Goal: Task Accomplishment & Management: Complete application form

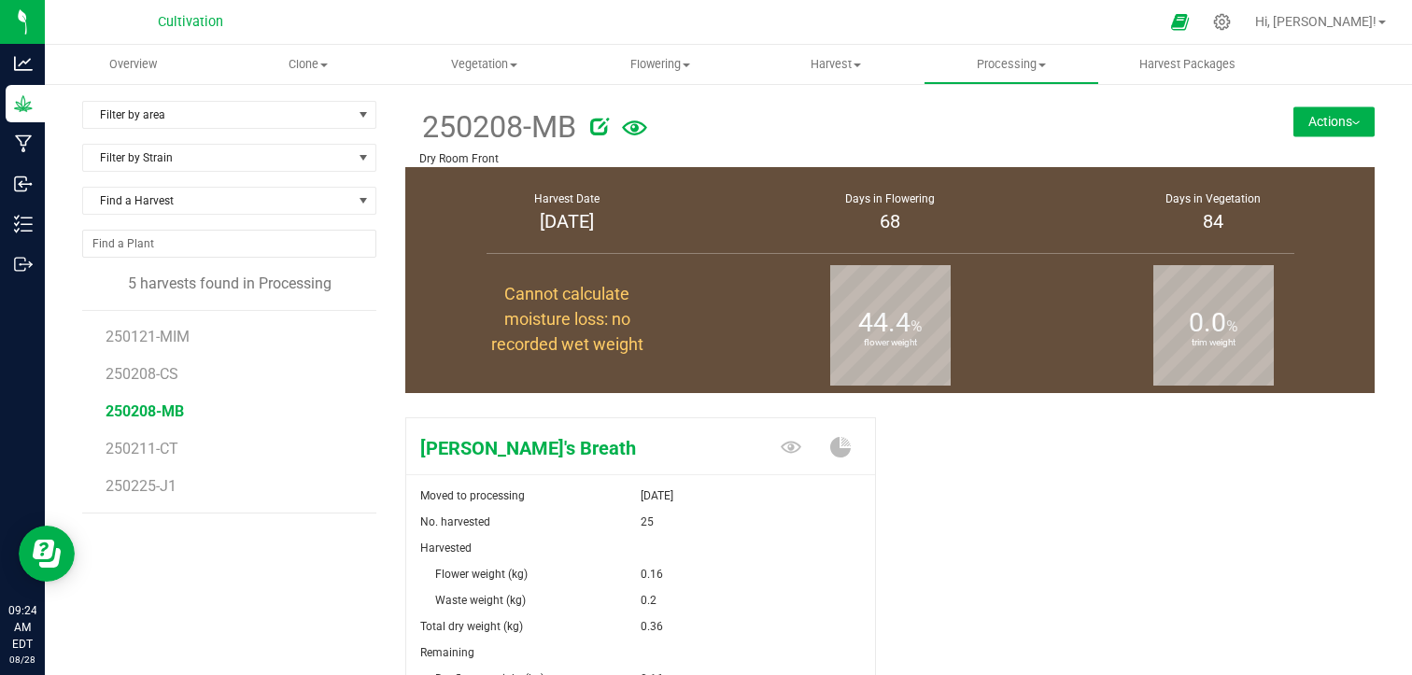
scroll to position [37, 0]
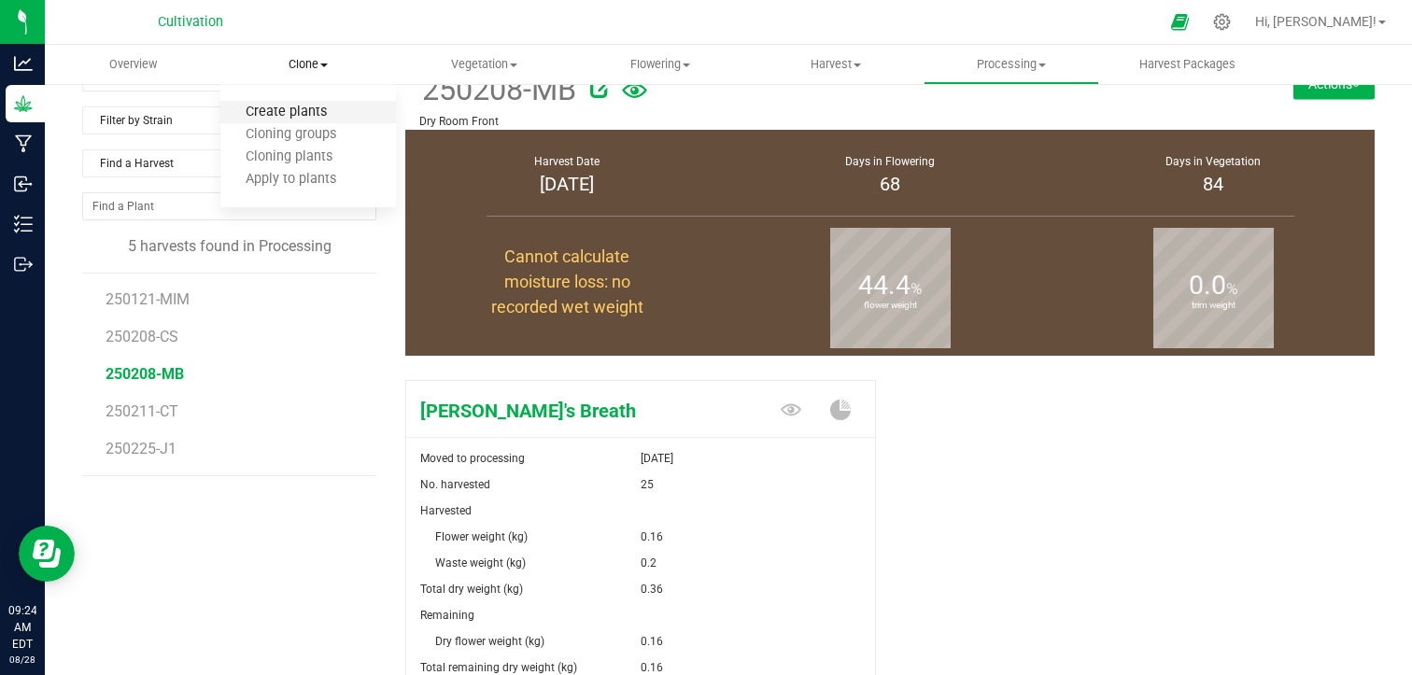
click at [302, 119] on span "Create plants" at bounding box center [286, 113] width 132 height 16
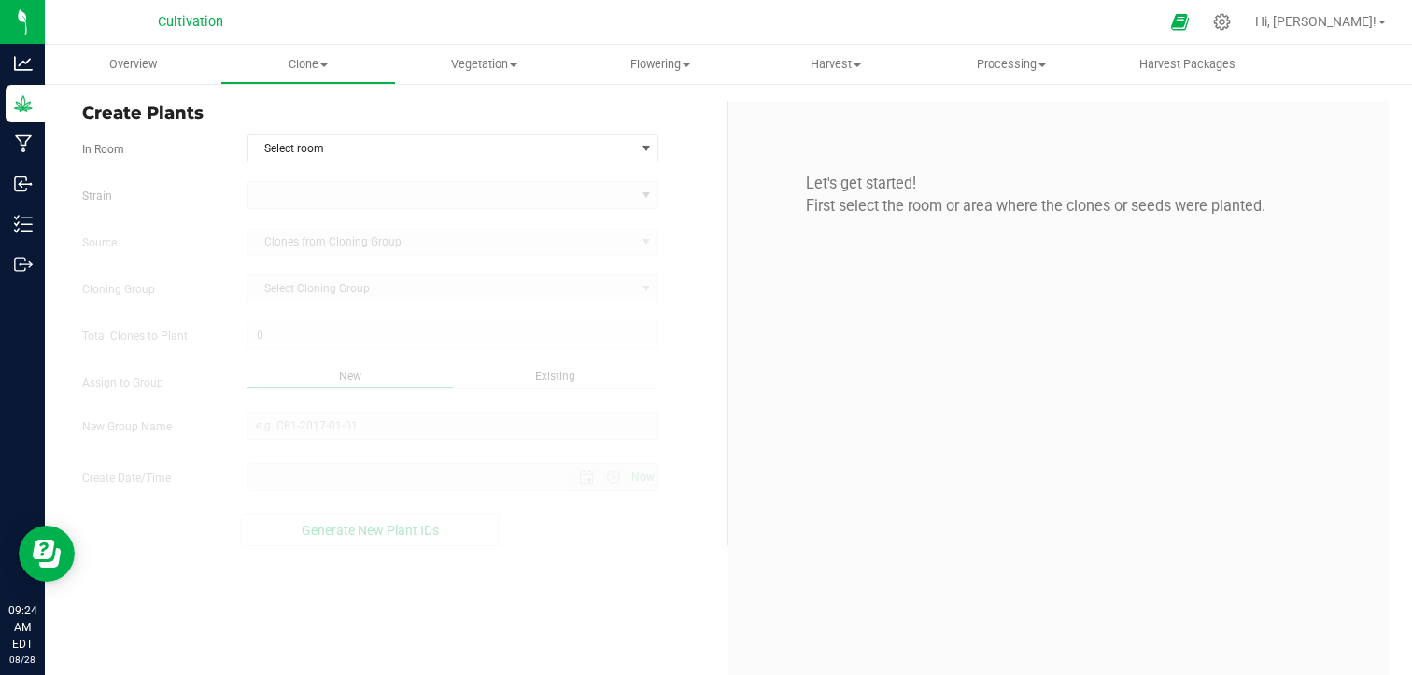
type input "[DATE] 9:24 AM"
click at [373, 156] on span "Select room" at bounding box center [441, 148] width 387 height 26
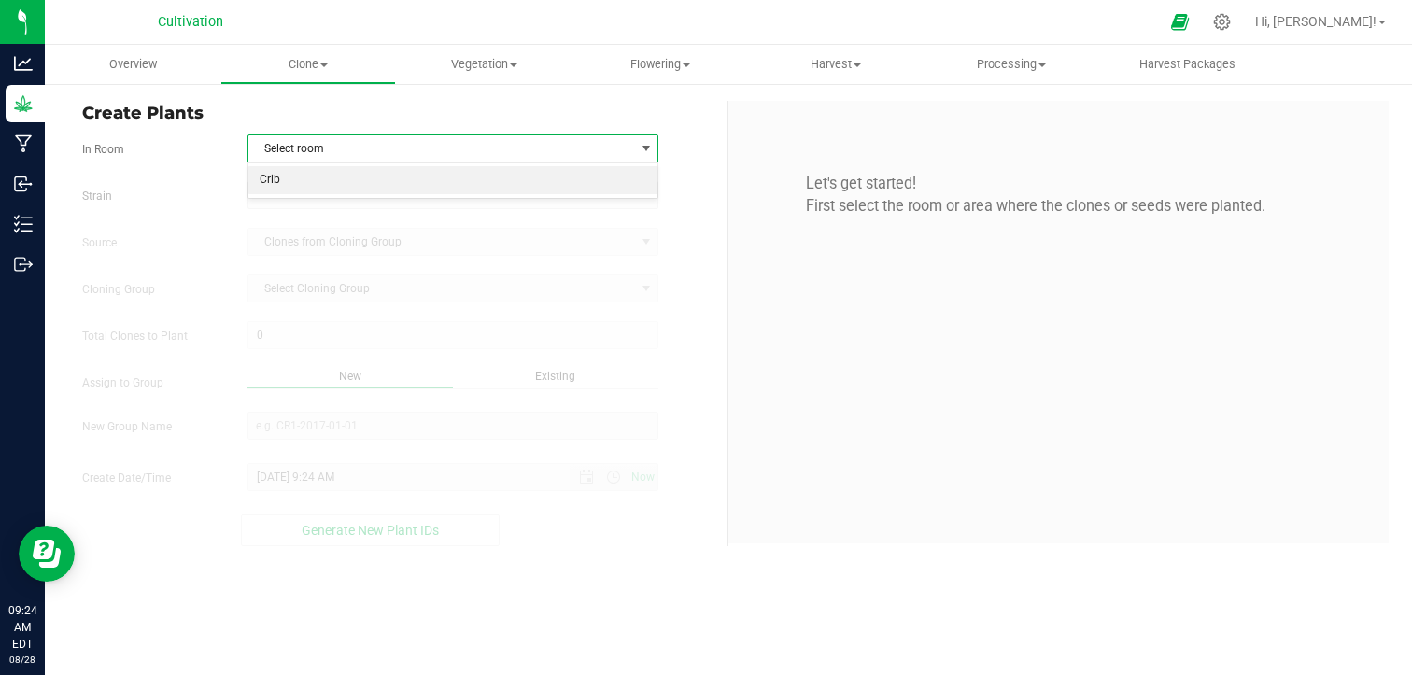
click at [364, 183] on li "Crib" at bounding box center [453, 180] width 410 height 28
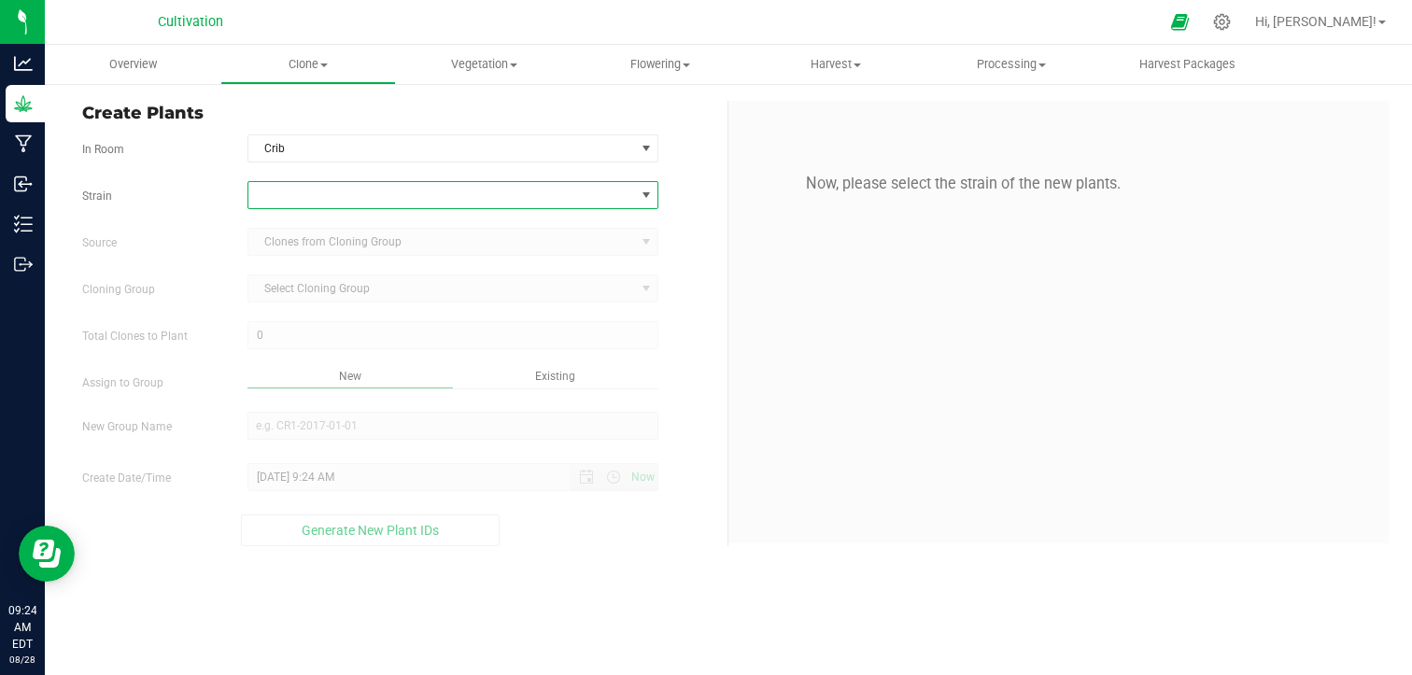
click at [364, 189] on span at bounding box center [441, 195] width 387 height 26
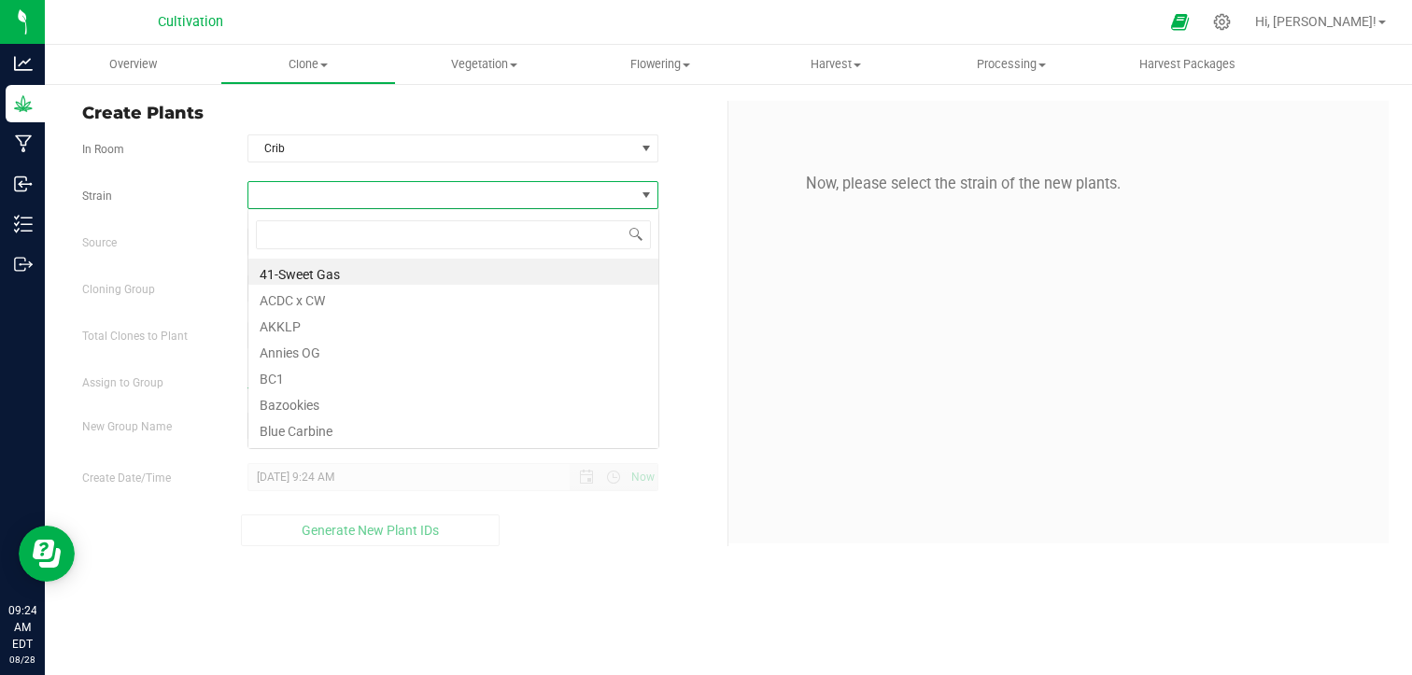
scroll to position [27, 411]
type input "b"
click at [324, 291] on li "Bazookies" at bounding box center [453, 298] width 410 height 26
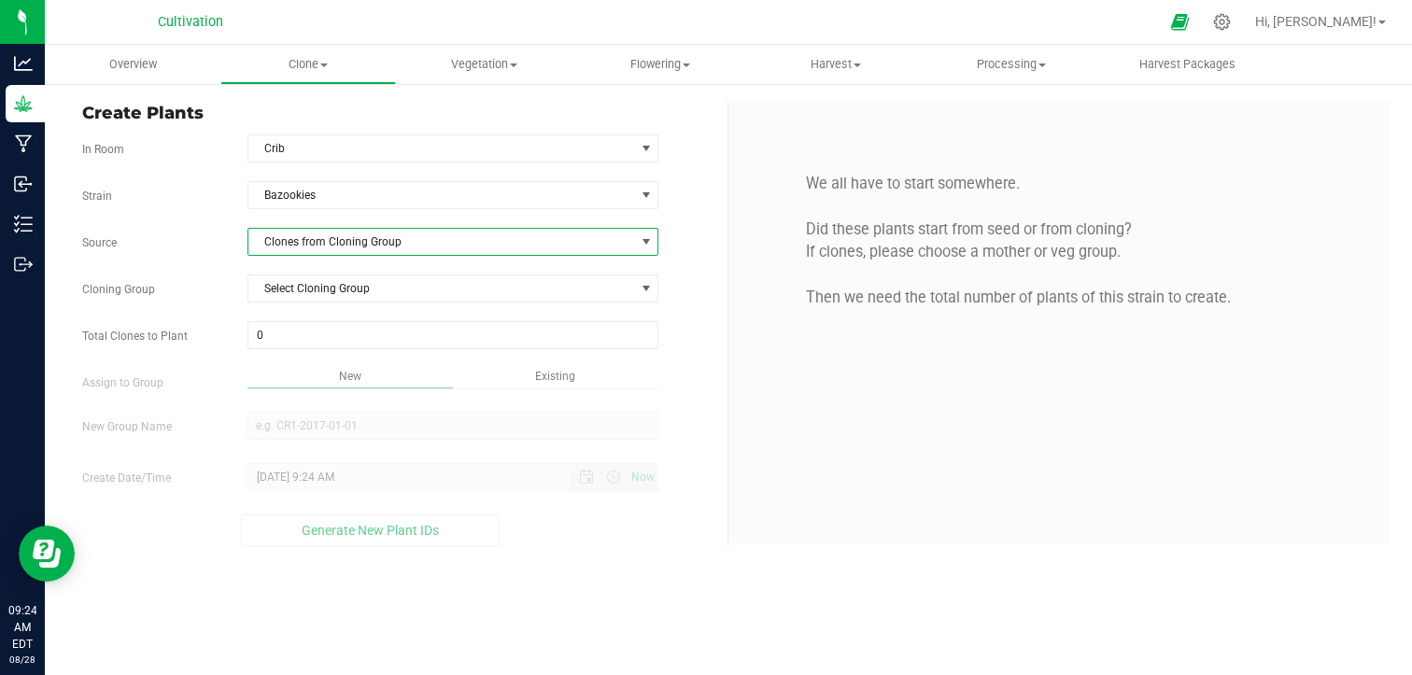
click at [418, 231] on span "Clones from Cloning Group" at bounding box center [441, 242] width 387 height 26
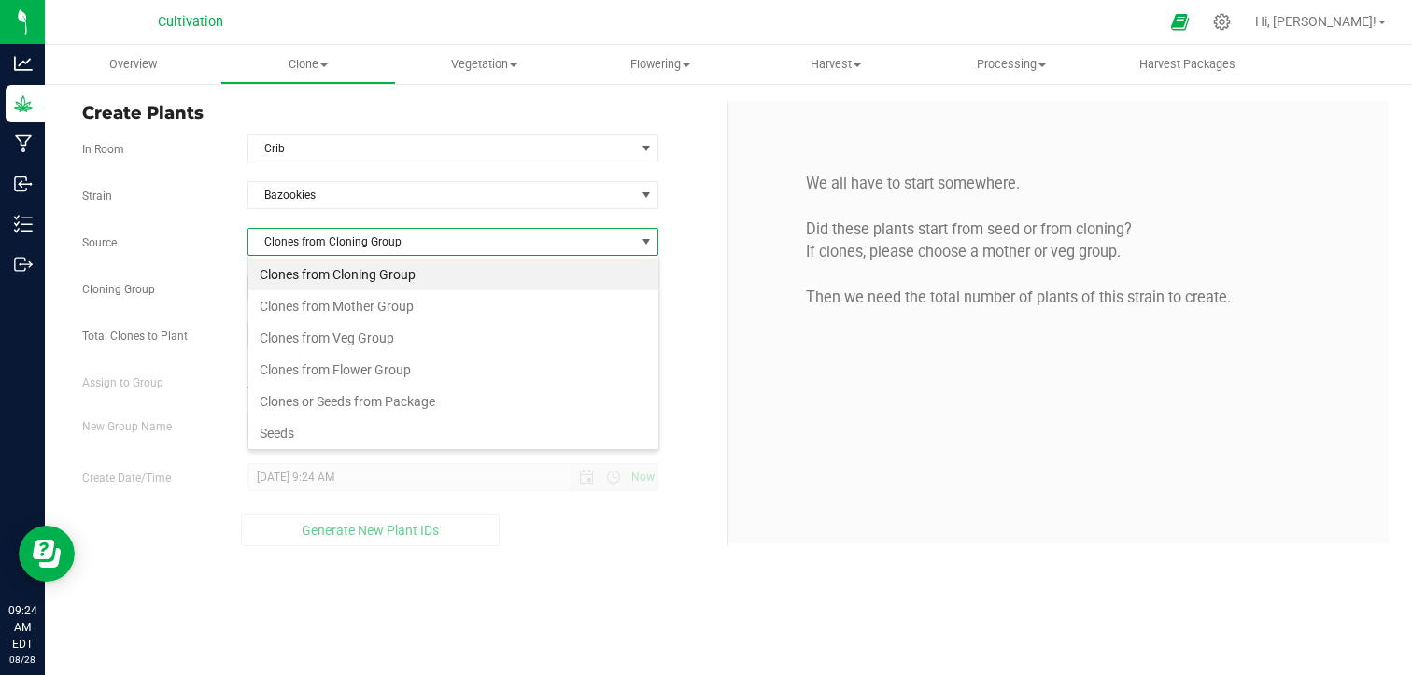
scroll to position [27, 411]
click at [370, 359] on li "Clones from Flower Group" at bounding box center [453, 370] width 410 height 32
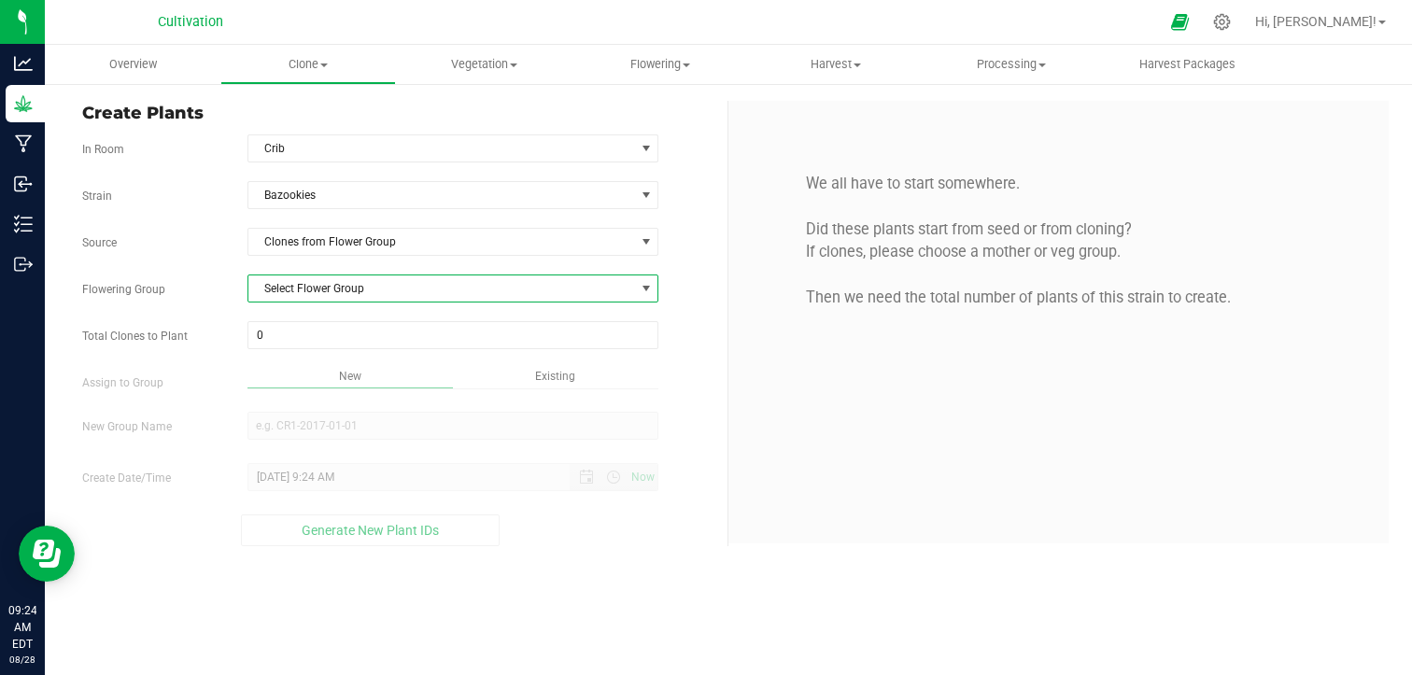
click at [432, 277] on span "Select Flower Group" at bounding box center [441, 288] width 387 height 26
click at [400, 326] on li "2408-MOM-J1" at bounding box center [453, 319] width 410 height 28
click at [400, 326] on span at bounding box center [453, 335] width 412 height 28
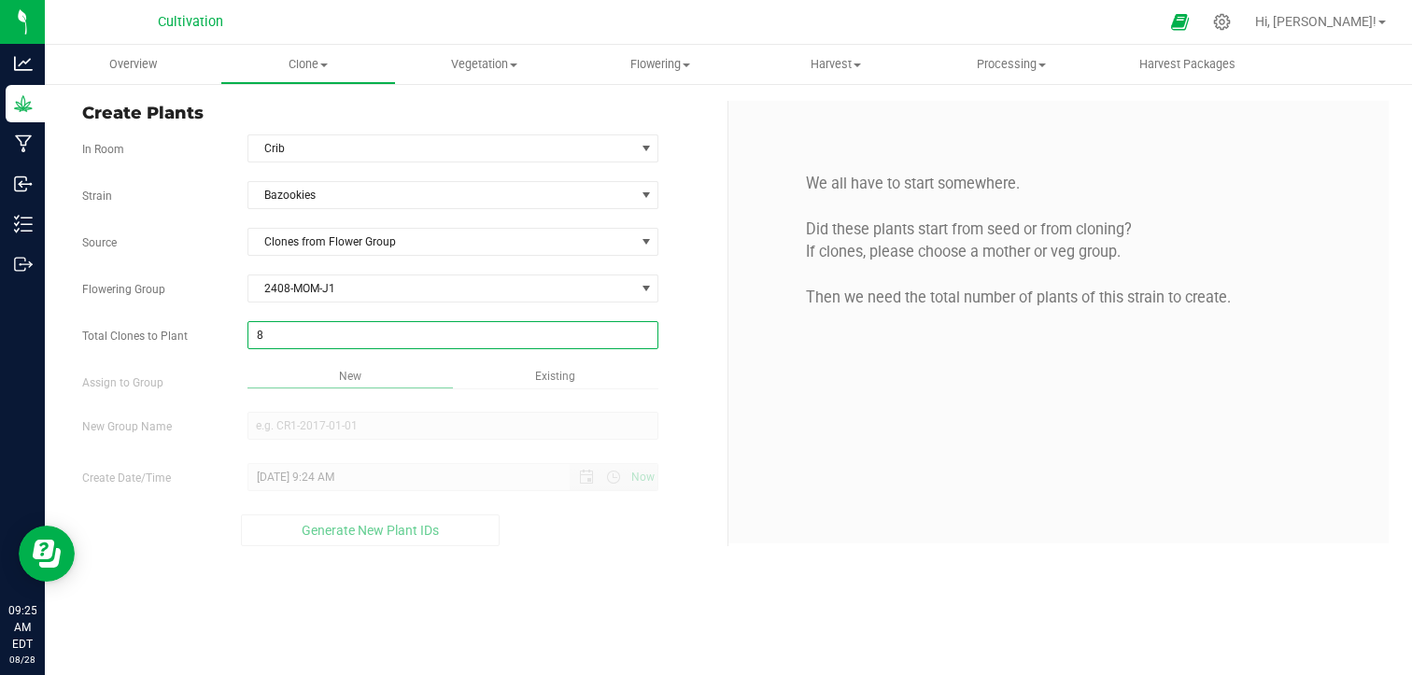
type input "80"
click at [344, 376] on div "Overview Clone Create plants Cloning groups Cloning plants Apply to plants Vege…" at bounding box center [728, 360] width 1367 height 630
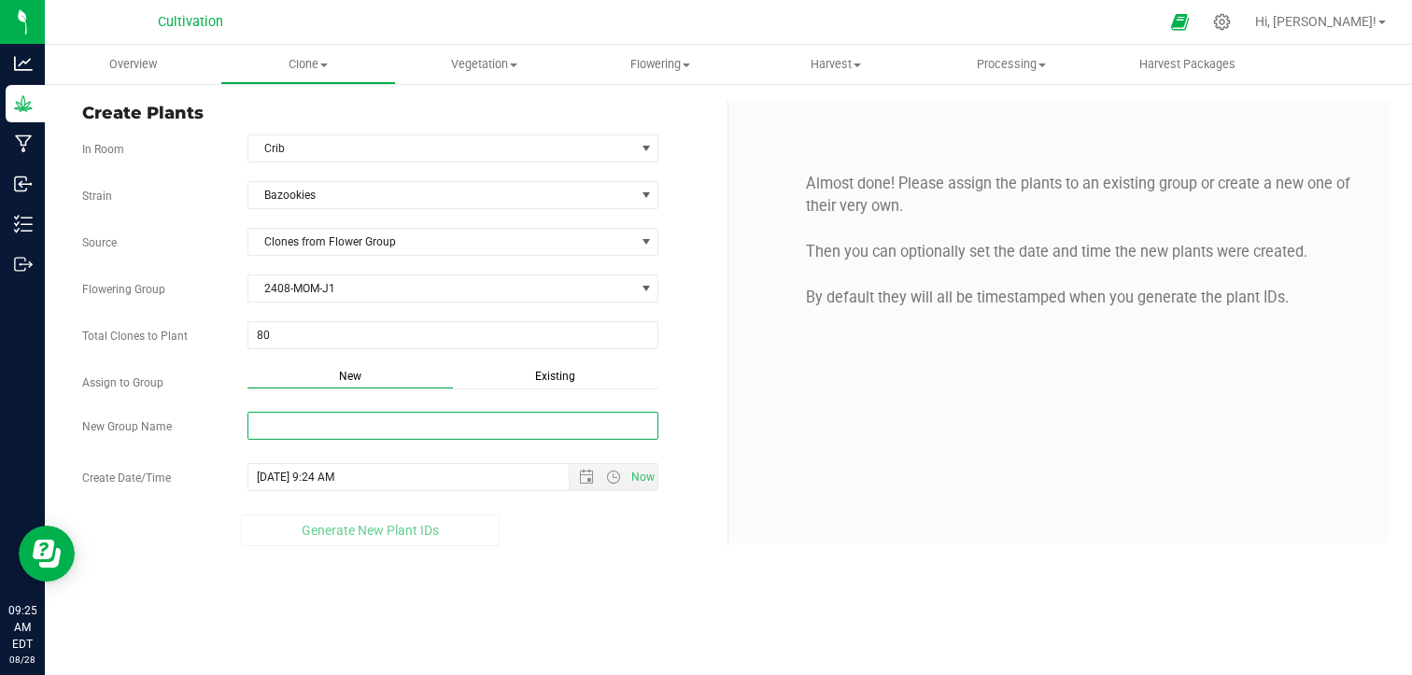
click at [336, 424] on input "New Group Name" at bounding box center [453, 426] width 412 height 28
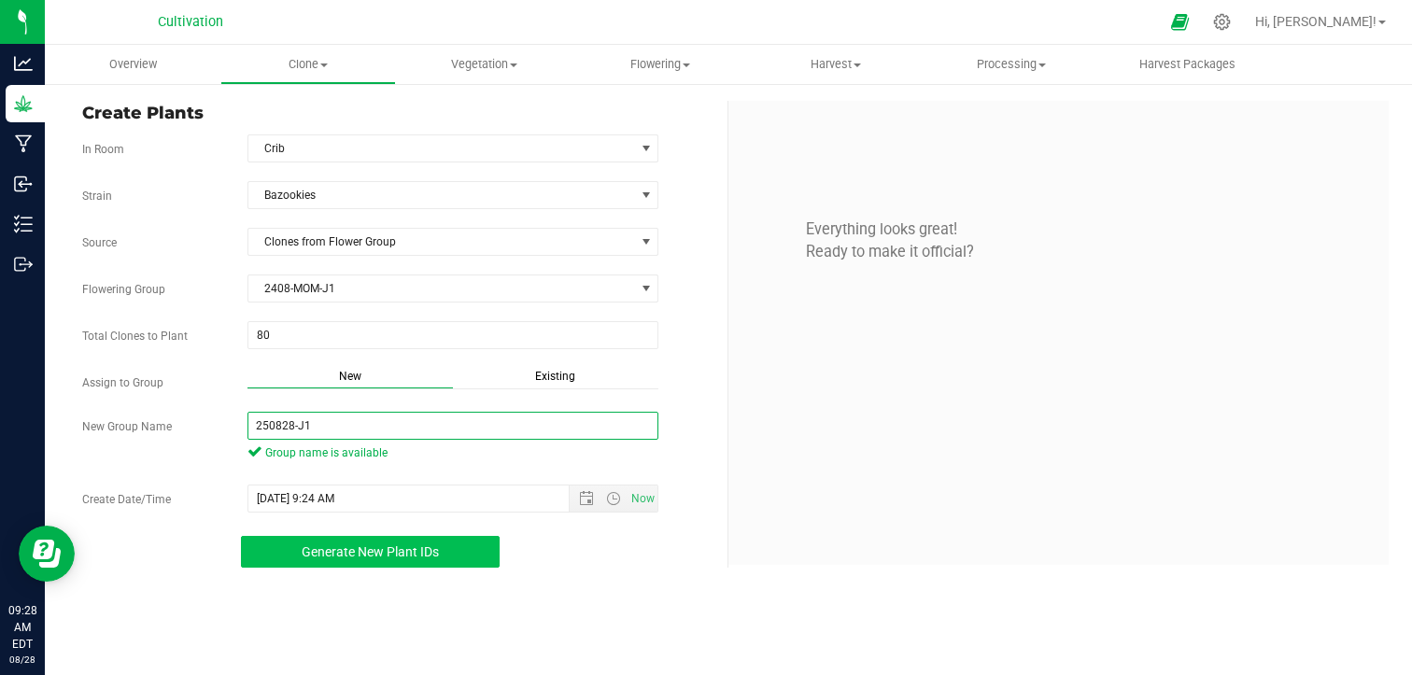
type input "250828-J1"
click at [392, 556] on span "Generate New Plant IDs" at bounding box center [370, 551] width 137 height 15
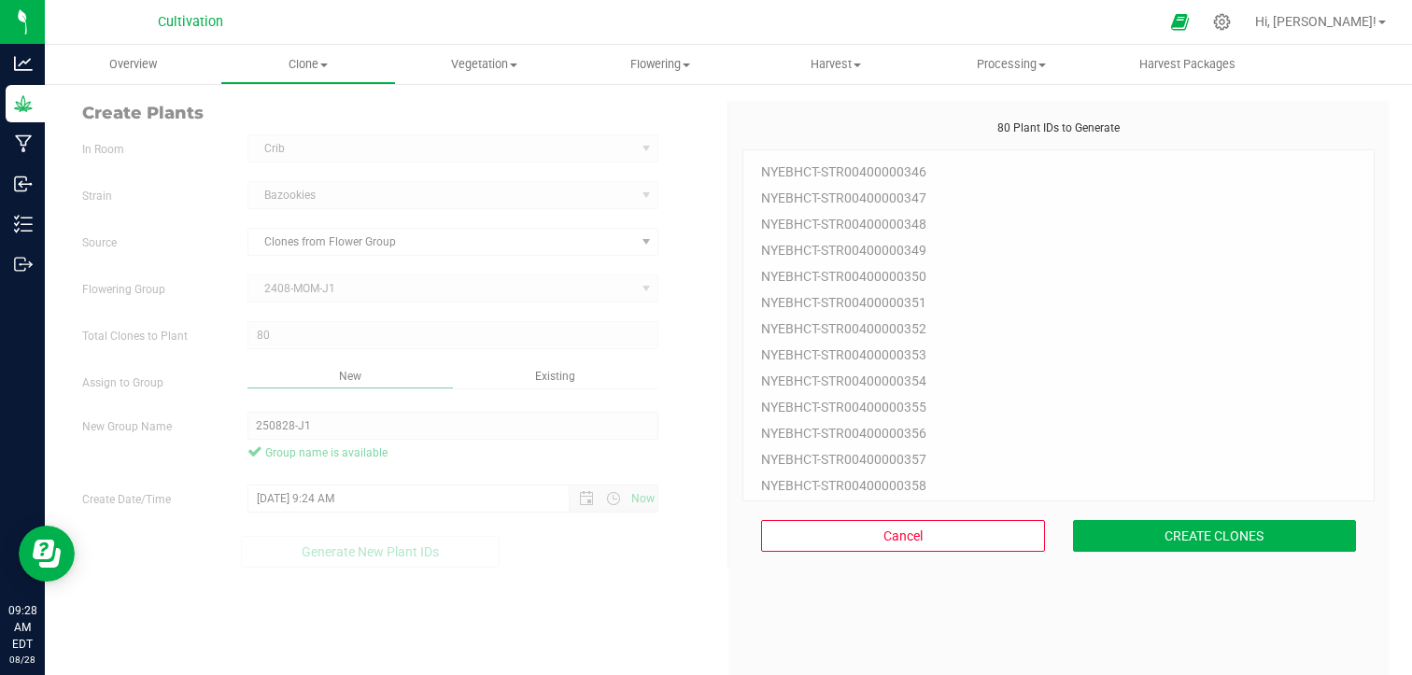
scroll to position [56, 0]
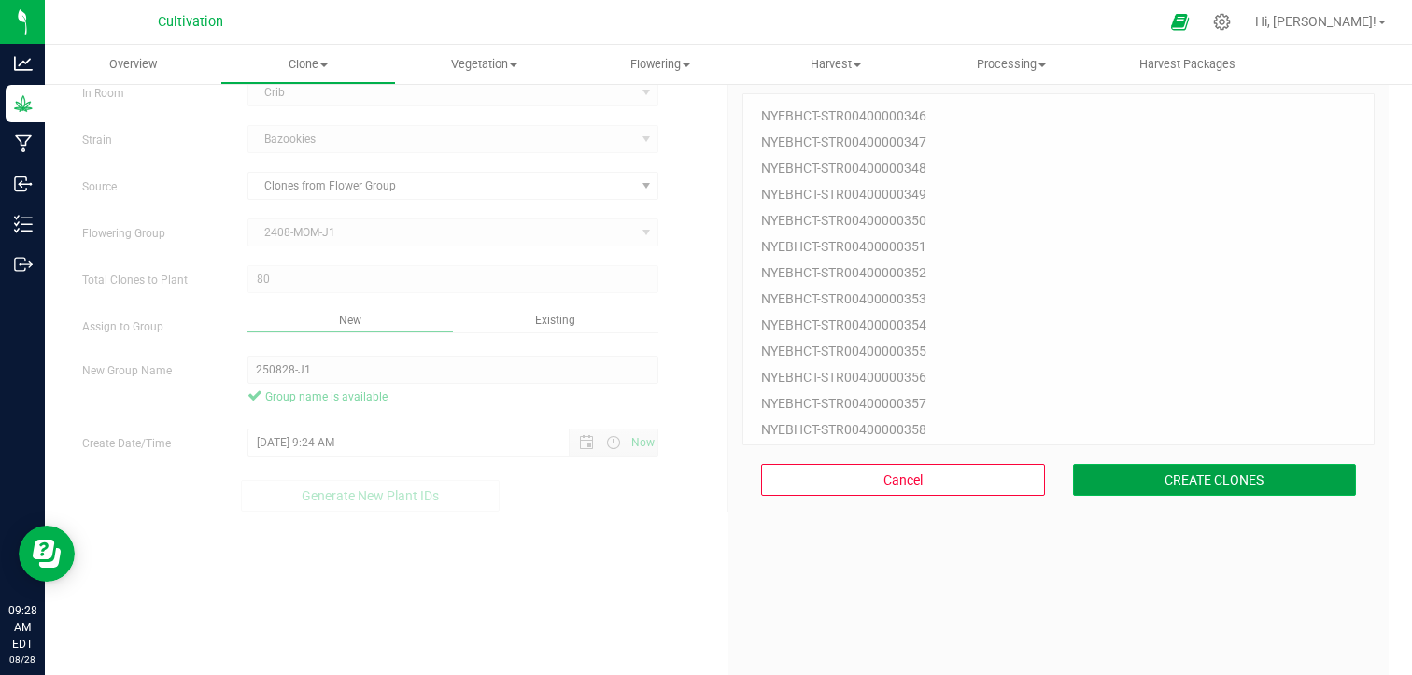
click at [1203, 470] on button "CREATE CLONES" at bounding box center [1215, 480] width 284 height 32
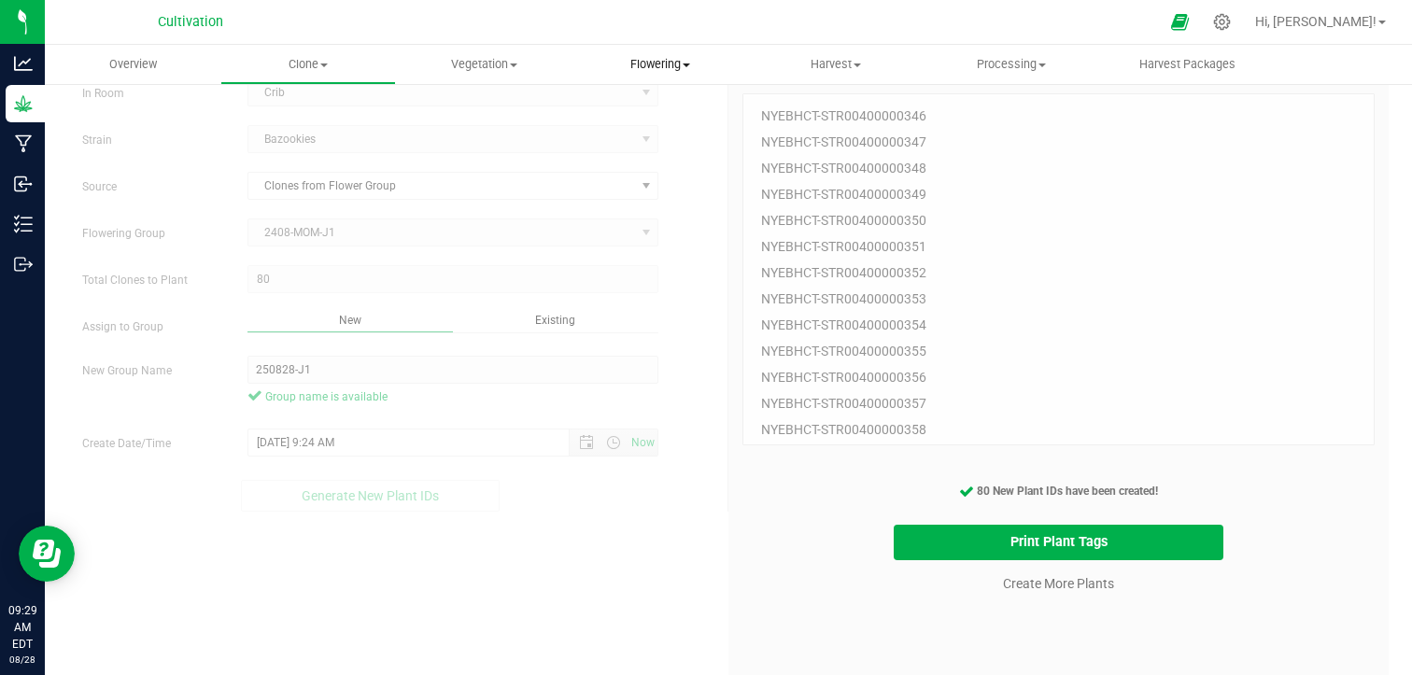
click at [677, 61] on span "Flowering" at bounding box center [660, 64] width 174 height 17
click at [666, 130] on span "Flowering groups" at bounding box center [649, 135] width 155 height 16
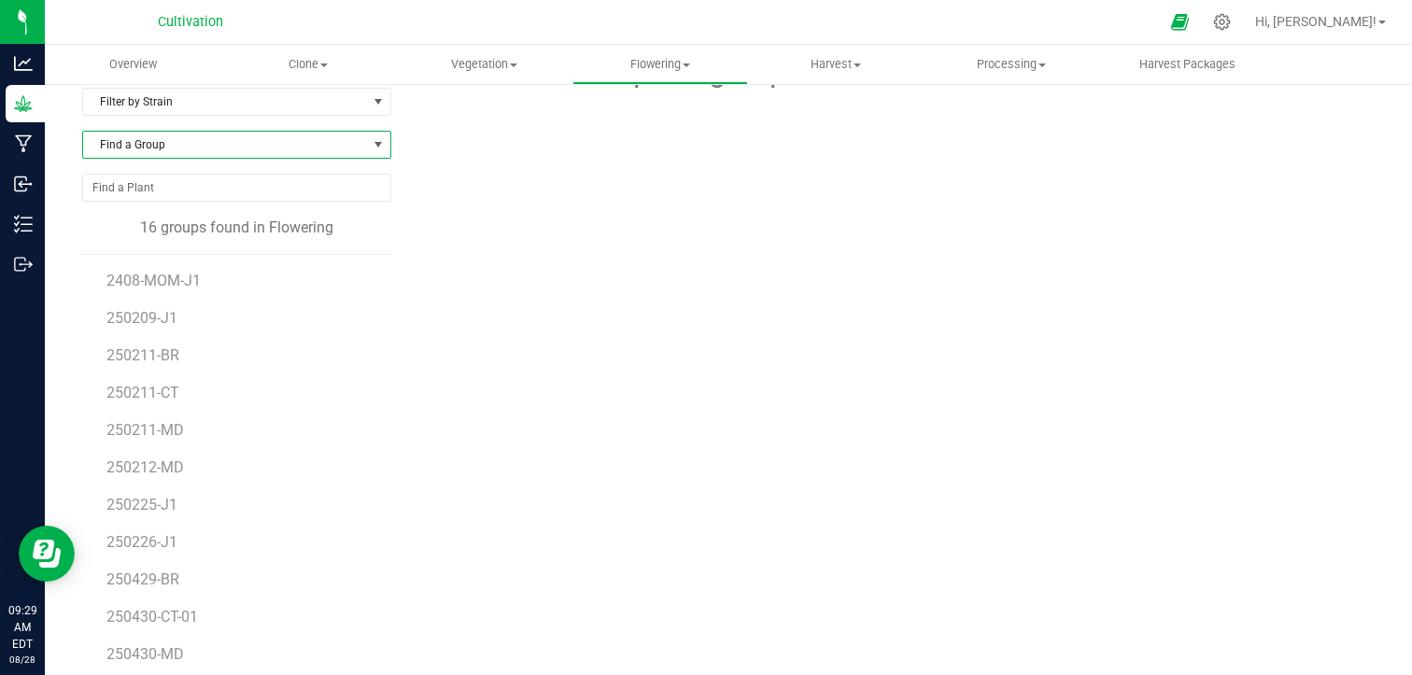
click at [326, 142] on span "Find a Group" at bounding box center [225, 145] width 284 height 26
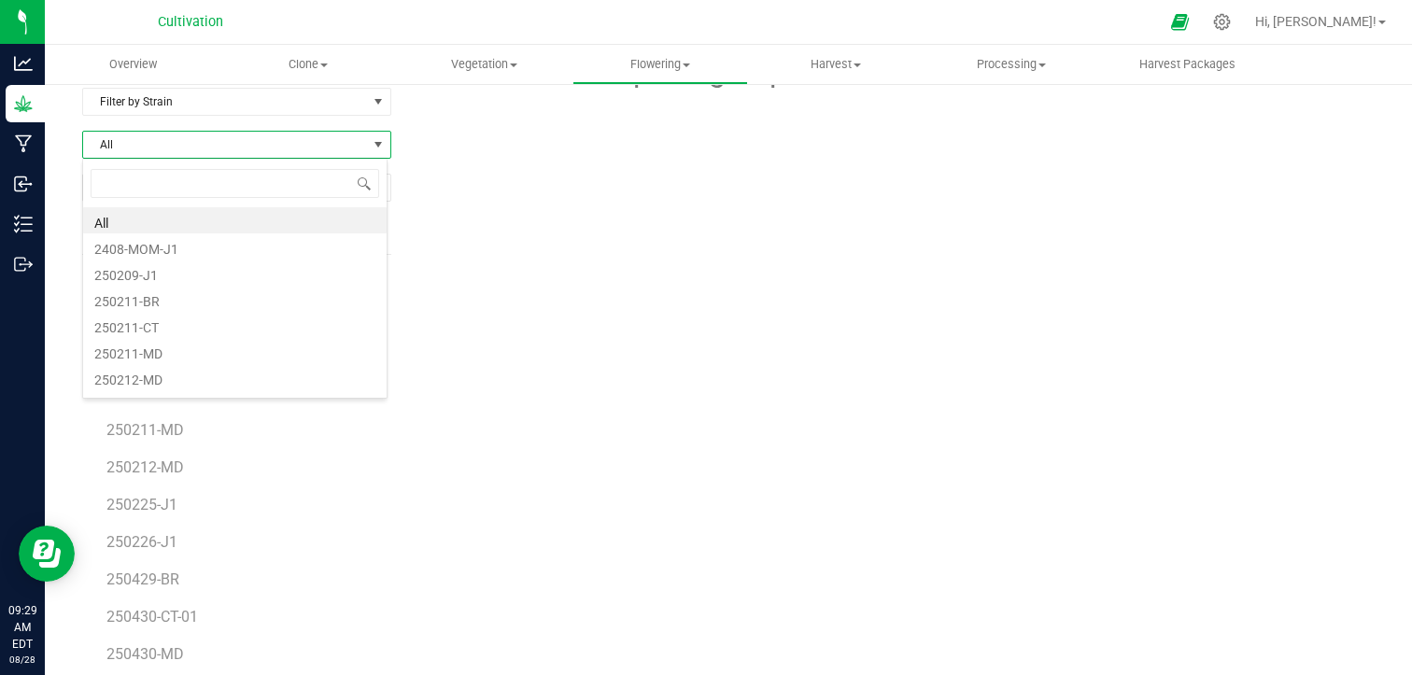
scroll to position [27, 305]
click at [367, 107] on span at bounding box center [378, 102] width 23 height 26
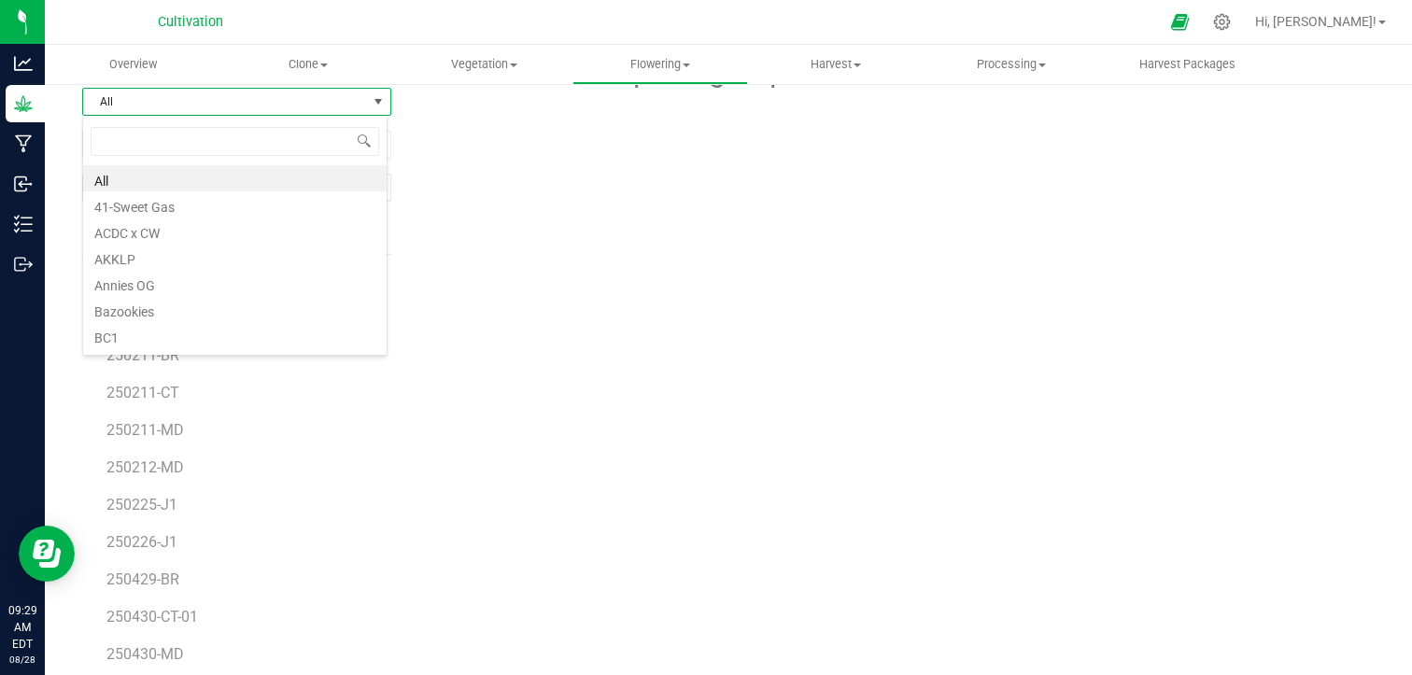
click at [466, 136] on div at bounding box center [889, 174] width 997 height 160
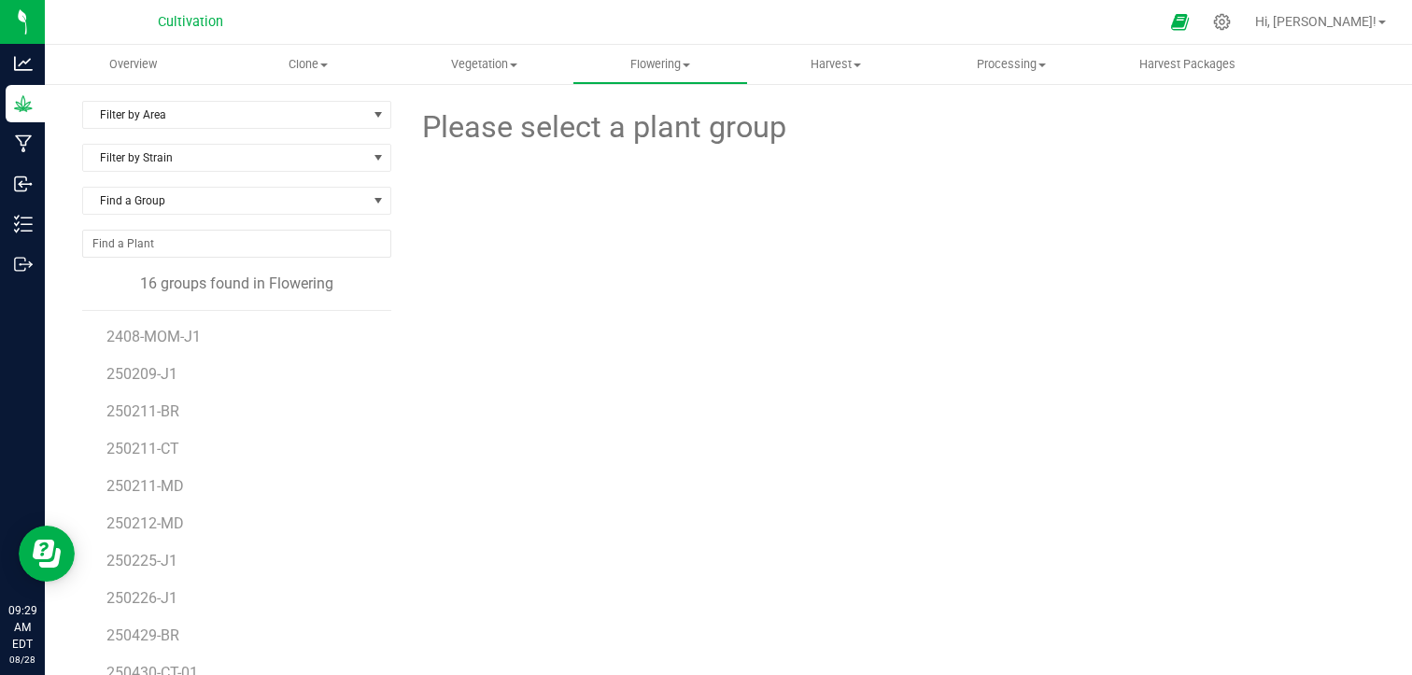
scroll to position [0, 0]
click at [367, 119] on span "select" at bounding box center [378, 115] width 23 height 26
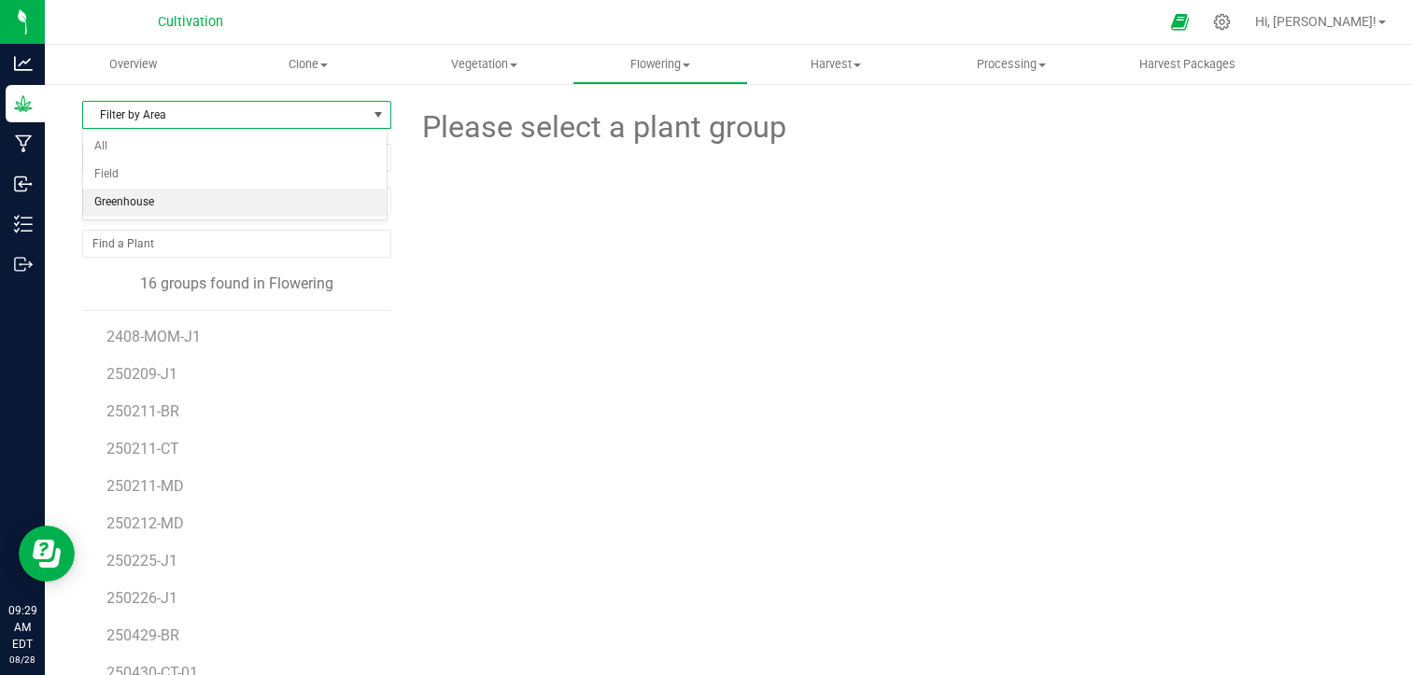
click at [253, 197] on li "Greenhouse" at bounding box center [234, 203] width 303 height 28
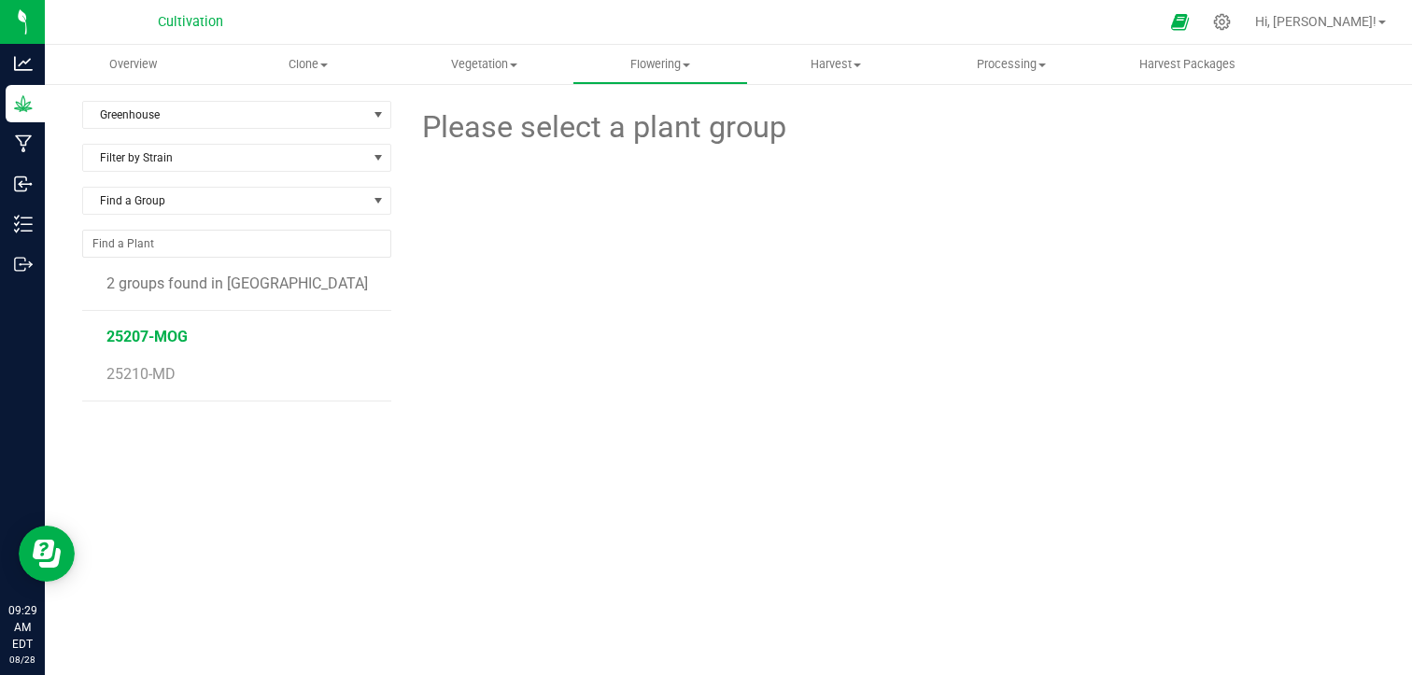
click at [162, 342] on span "25207-MOG" at bounding box center [146, 337] width 81 height 18
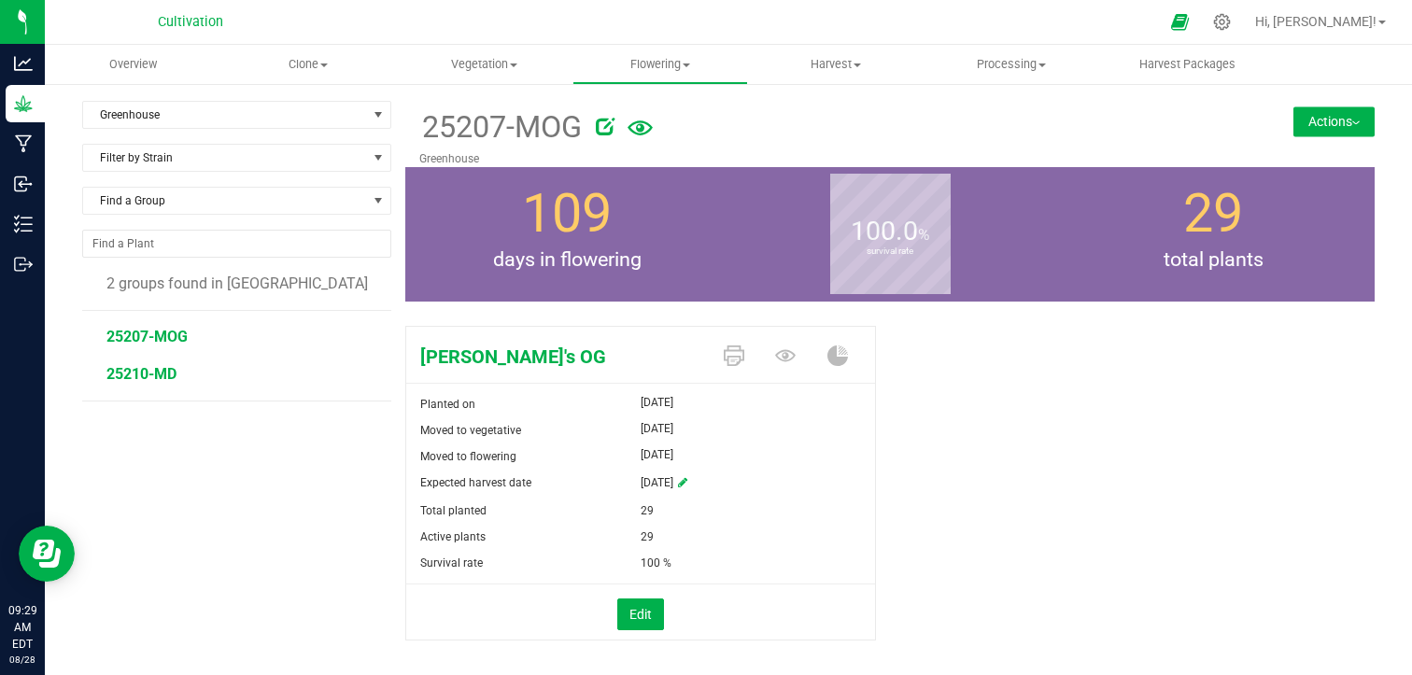
click at [162, 369] on span "25210-MD" at bounding box center [141, 374] width 70 height 18
click at [298, 67] on span "Clone" at bounding box center [308, 64] width 174 height 17
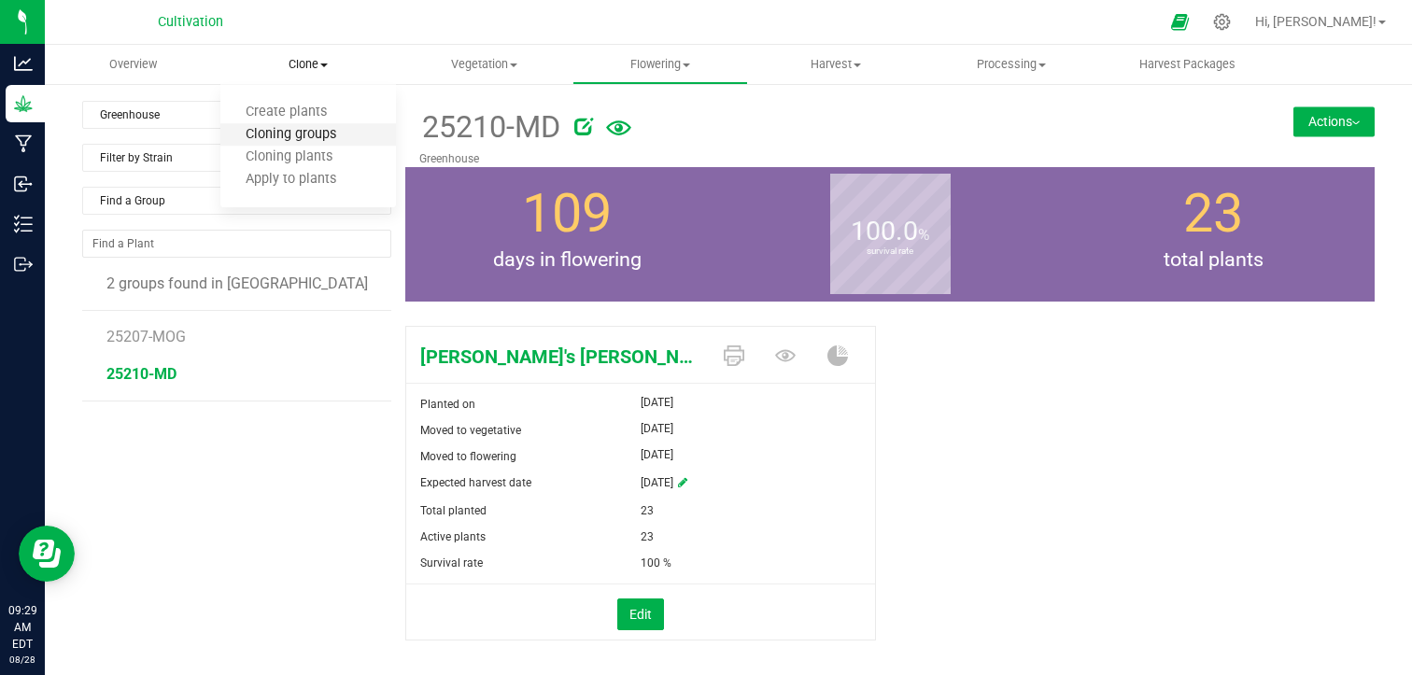
click at [320, 142] on span "Cloning groups" at bounding box center [290, 135] width 141 height 16
